Goal: Find specific page/section: Find specific page/section

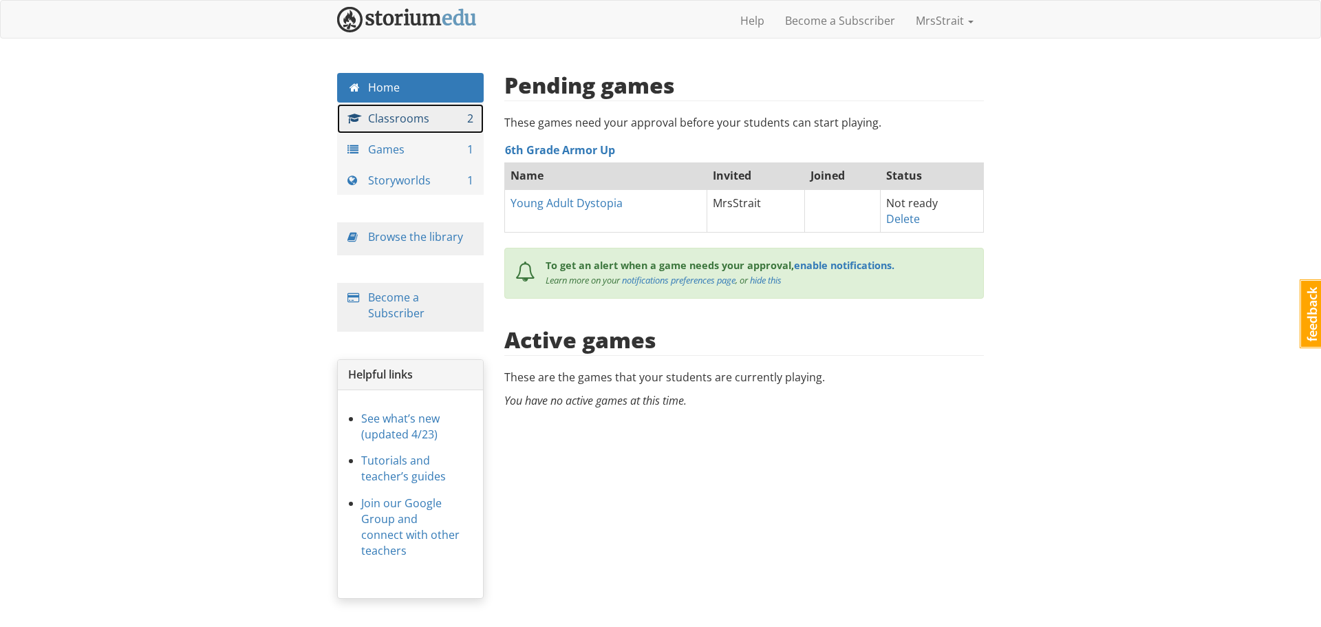
click at [443, 124] on link "Classrooms 2" at bounding box center [410, 119] width 147 height 30
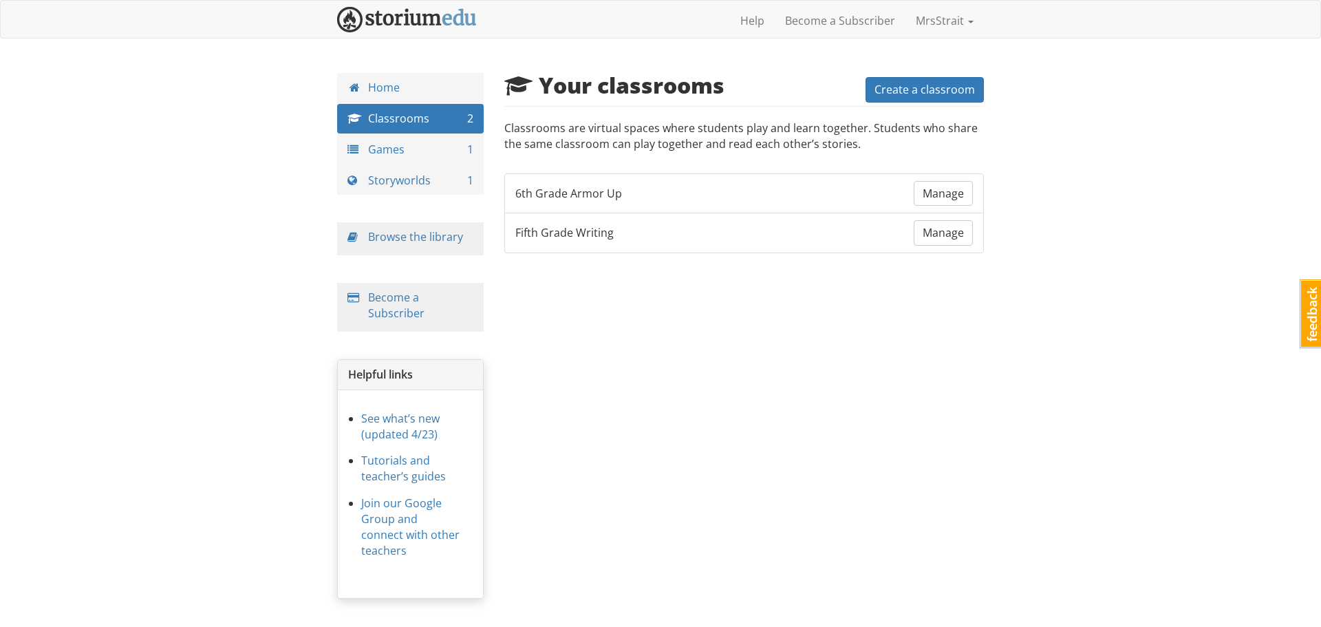
click at [567, 244] on li "Fifth Grade Writing Manage" at bounding box center [744, 233] width 480 height 41
click at [944, 238] on span "Manage" at bounding box center [942, 232] width 41 height 15
